Goal: Transaction & Acquisition: Purchase product/service

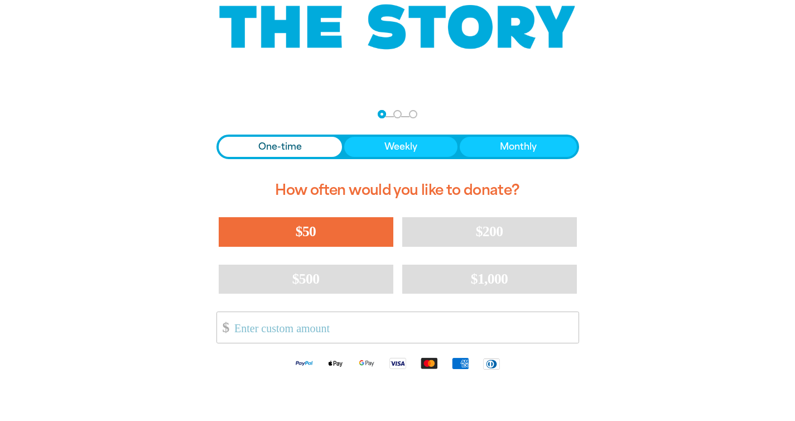
click at [281, 243] on button "$50" at bounding box center [306, 231] width 175 height 29
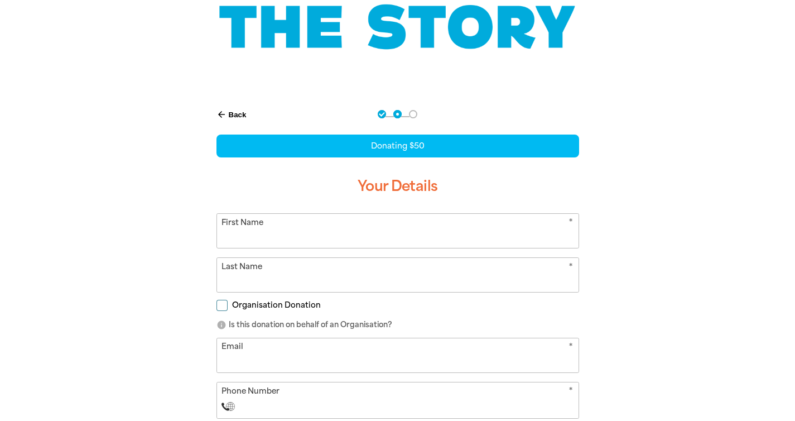
click at [228, 111] on button "arrow_back Back" at bounding box center [231, 114] width 39 height 19
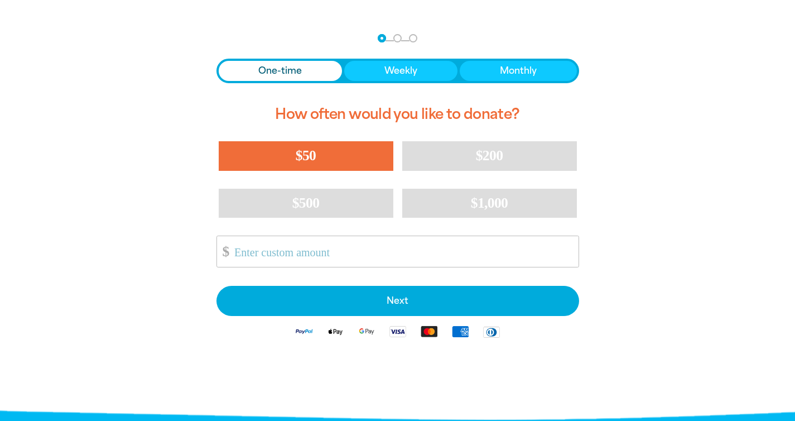
scroll to position [230, 0]
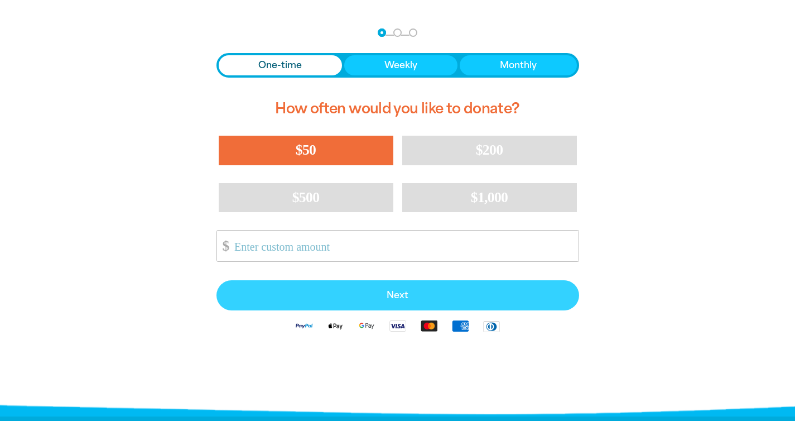
click at [354, 291] on span "Next" at bounding box center [398, 295] width 338 height 9
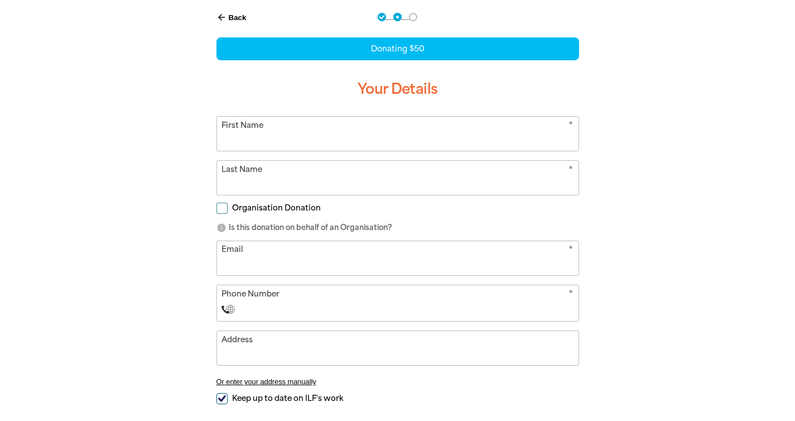
scroll to position [232, 0]
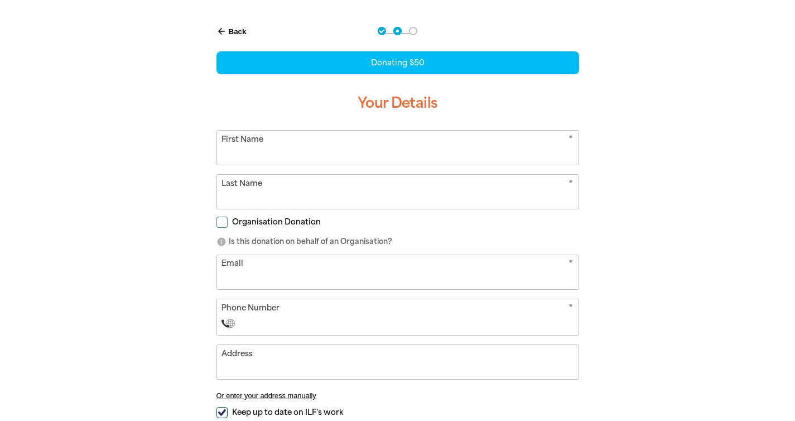
click at [264, 155] on input "First Name" at bounding box center [397, 148] width 361 height 34
type input "[PERSON_NAME]"
type input "Dess"
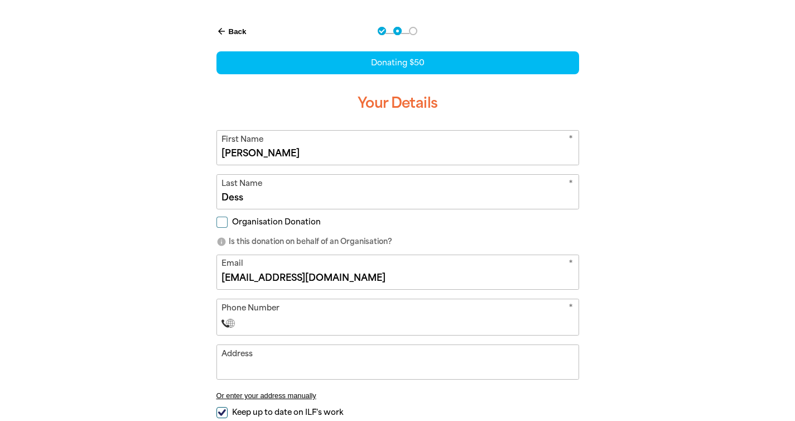
type input "[EMAIL_ADDRESS][DOMAIN_NAME]"
click at [272, 338] on form "* First Name [PERSON_NAME] * Last Name Dess Organisation Donation info Is this …" at bounding box center [397, 297] width 363 height 335
click at [265, 330] on body "arrow_back Back Step 1 Step 2 Step 3 Donating $50 Your Details * First Name [PE…" at bounding box center [397, 425] width 795 height 1315
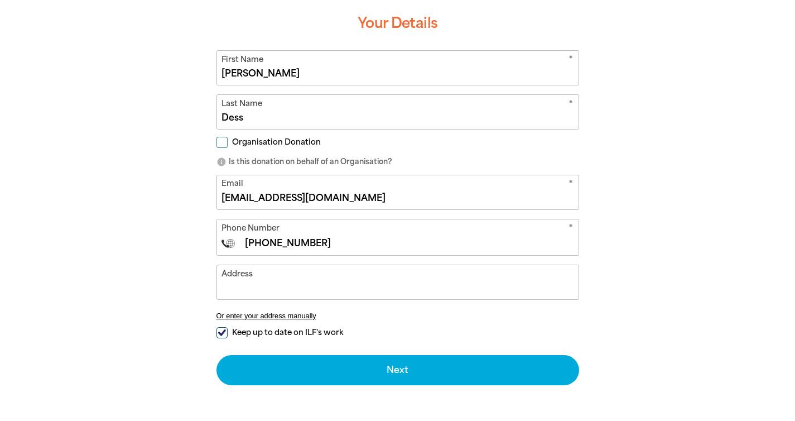
scroll to position [328, 0]
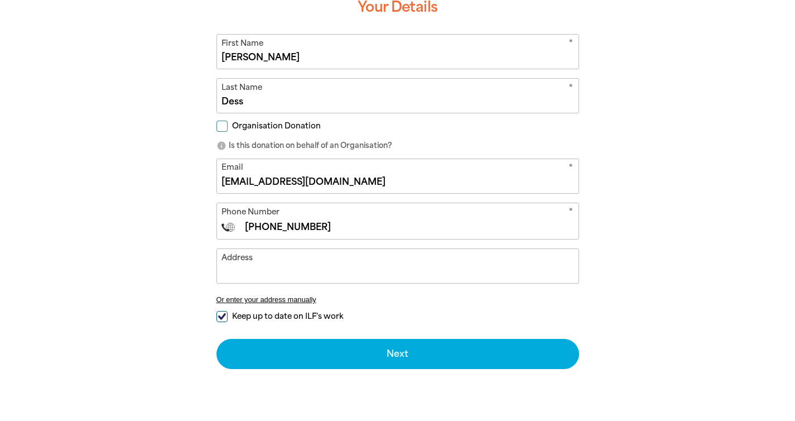
type input "[PHONE_NUMBER]"
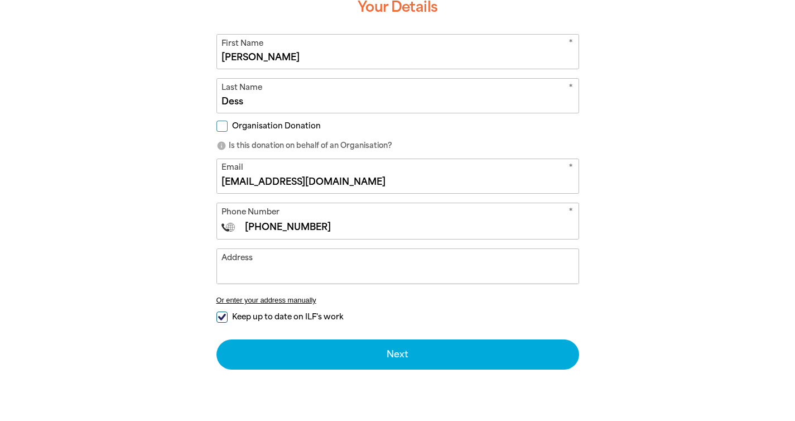
click at [244, 274] on input "Address" at bounding box center [397, 266] width 361 height 34
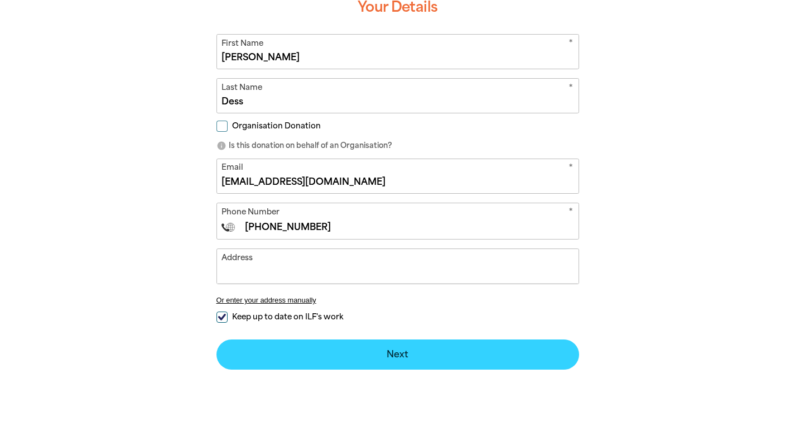
click at [267, 347] on button "Next chevron_right" at bounding box center [397, 354] width 363 height 30
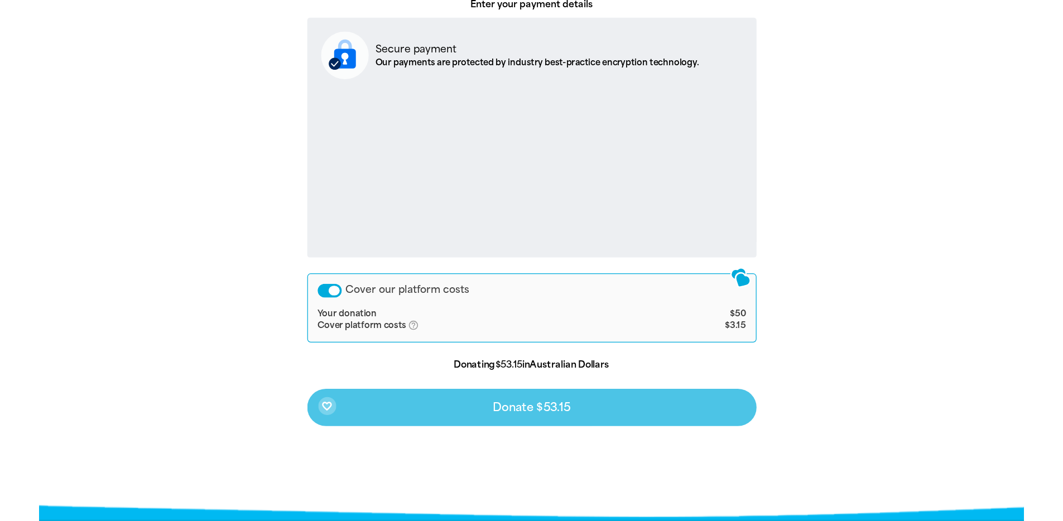
scroll to position [0, 0]
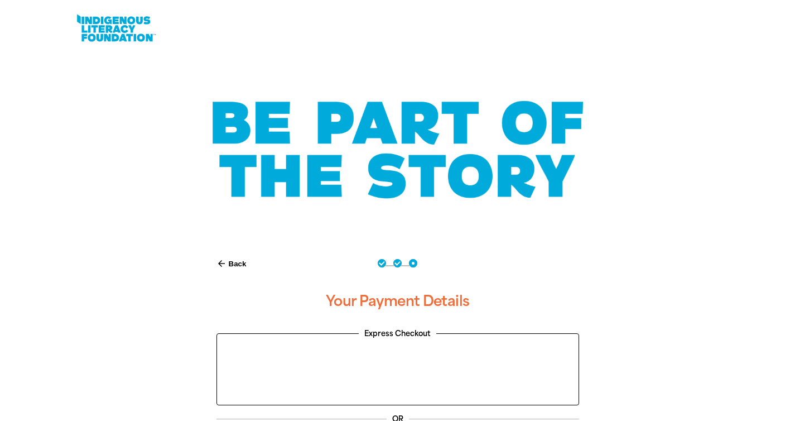
click at [110, 44] on link at bounding box center [116, 28] width 84 height 34
